Goal: Task Accomplishment & Management: Use online tool/utility

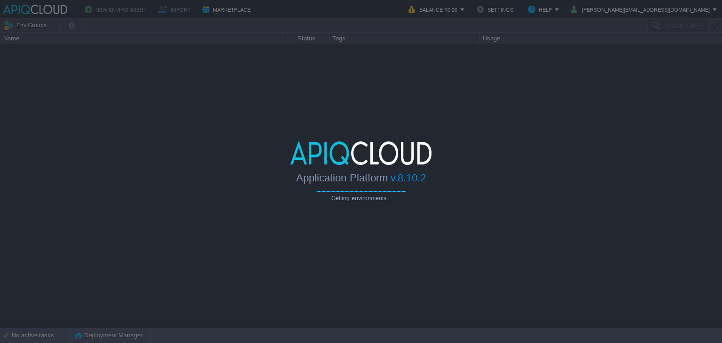
type input "Search (Ctrl+F)"
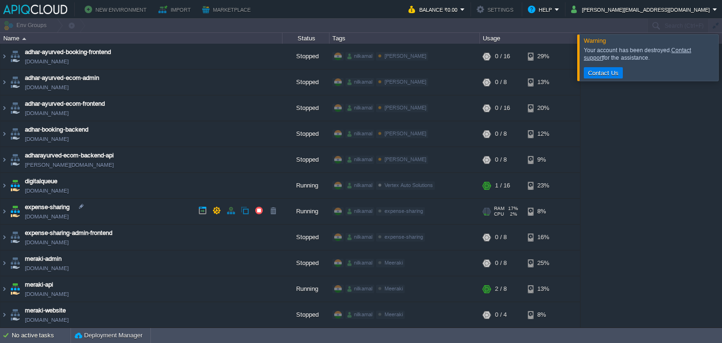
scroll to position [94, 0]
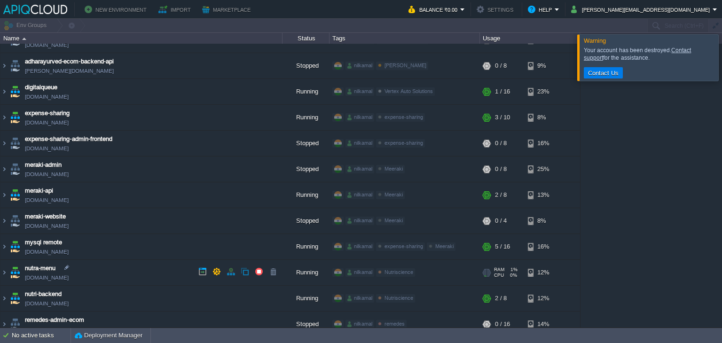
click at [141, 271] on td "nutra-menu [DOMAIN_NAME]" at bounding box center [141, 273] width 282 height 26
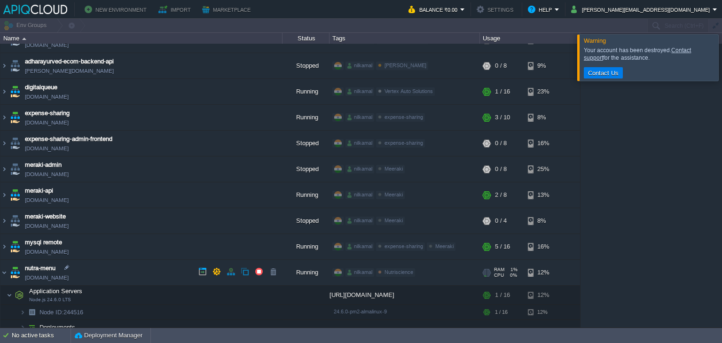
scroll to position [188, 0]
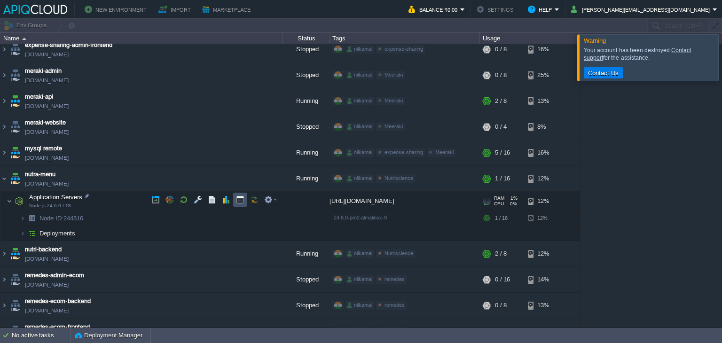
click at [242, 201] on button "button" at bounding box center [240, 199] width 8 height 8
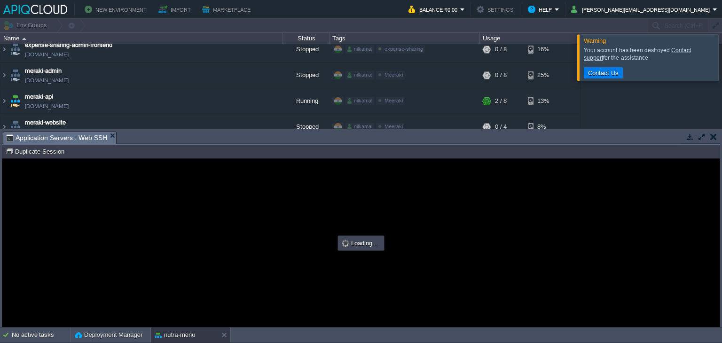
scroll to position [0, 0]
type input "#000000"
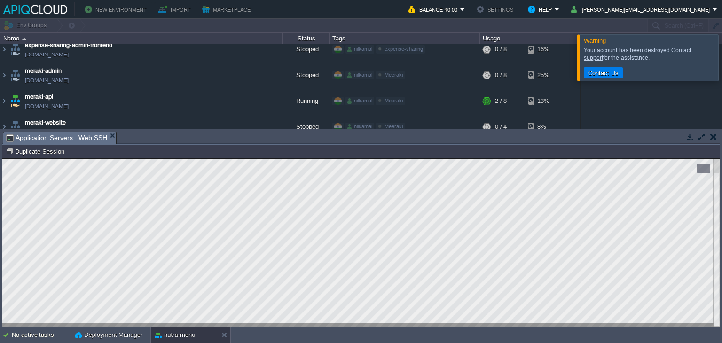
click at [691, 137] on button "button" at bounding box center [690, 137] width 8 height 8
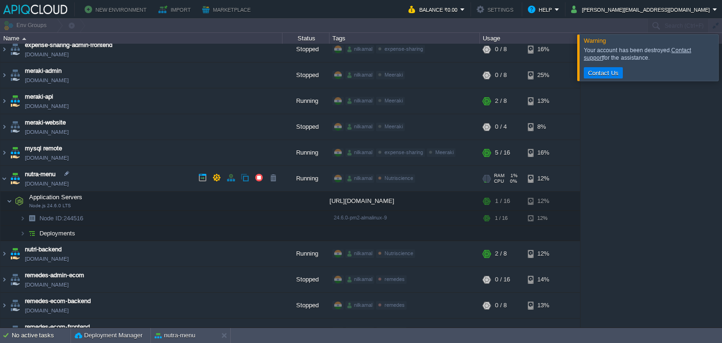
click at [69, 182] on link "[DOMAIN_NAME]" at bounding box center [47, 183] width 44 height 9
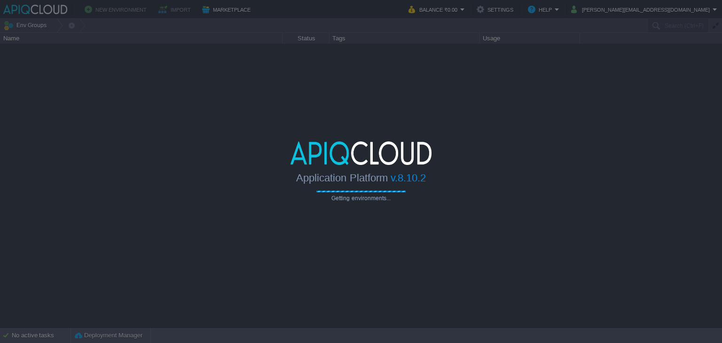
type input "Search (Ctrl+F)"
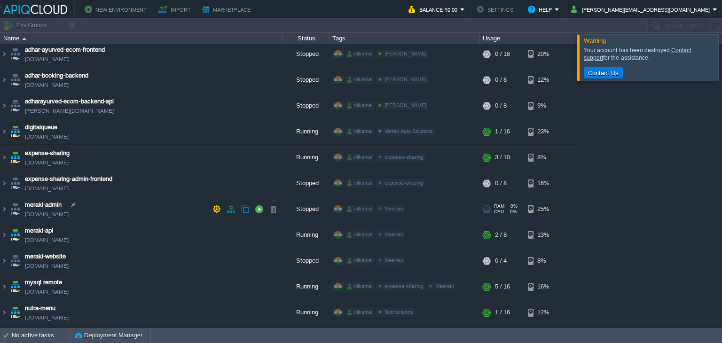
scroll to position [94, 0]
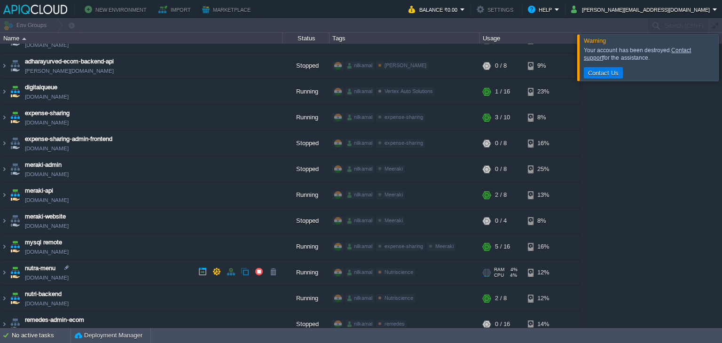
click at [123, 269] on td "nutra-menu [DOMAIN_NAME]" at bounding box center [141, 273] width 282 height 26
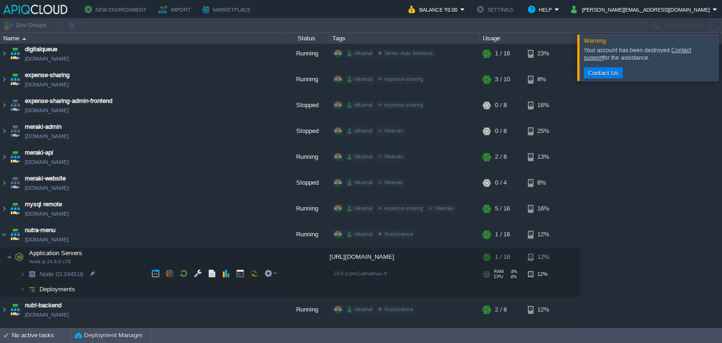
scroll to position [141, 0]
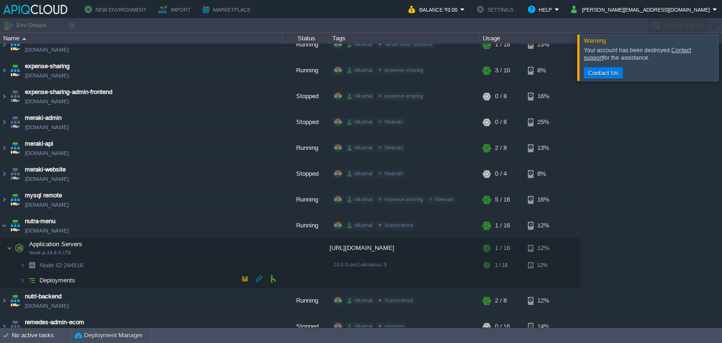
click at [108, 278] on td "Deployments" at bounding box center [141, 280] width 282 height 15
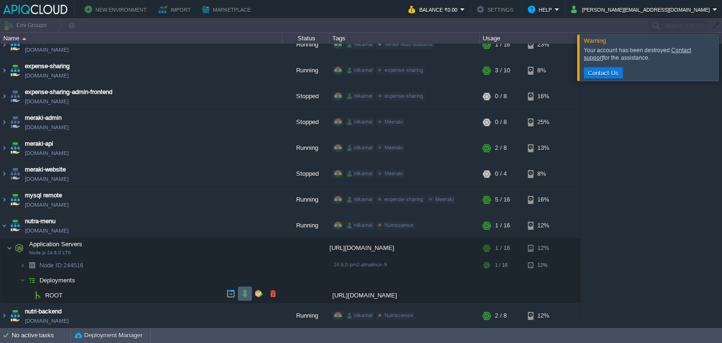
click at [242, 296] on button "button" at bounding box center [245, 293] width 8 height 8
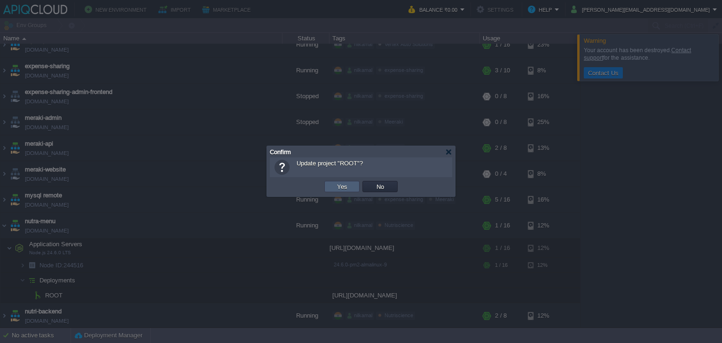
click at [350, 191] on td "Yes" at bounding box center [341, 186] width 35 height 11
